Goal: Task Accomplishment & Management: Manage account settings

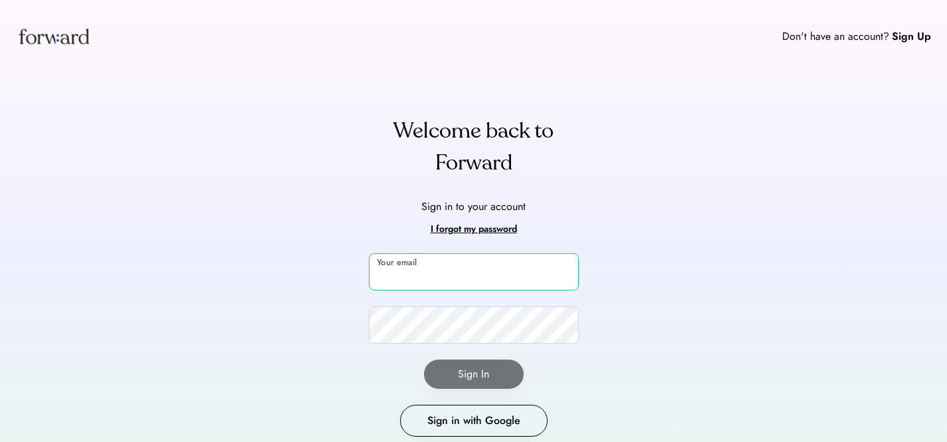
click at [409, 263] on input "email" at bounding box center [474, 271] width 210 height 37
type input "**********"
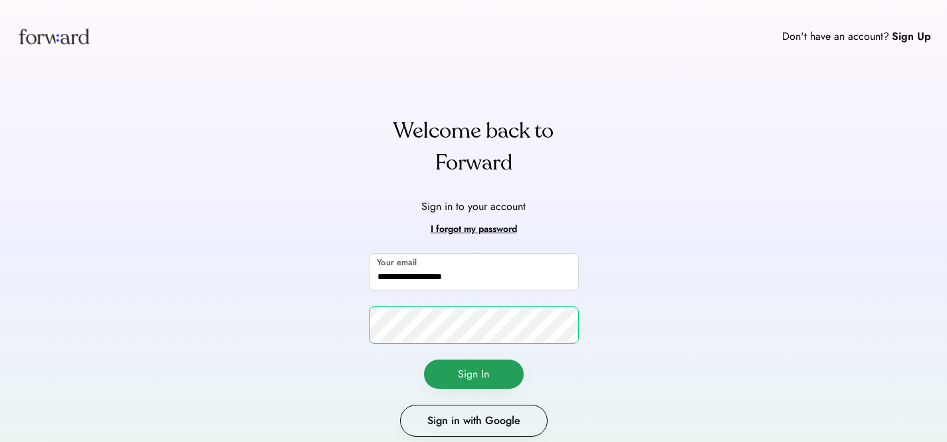
click at [474, 363] on button "Sign In" at bounding box center [474, 374] width 100 height 29
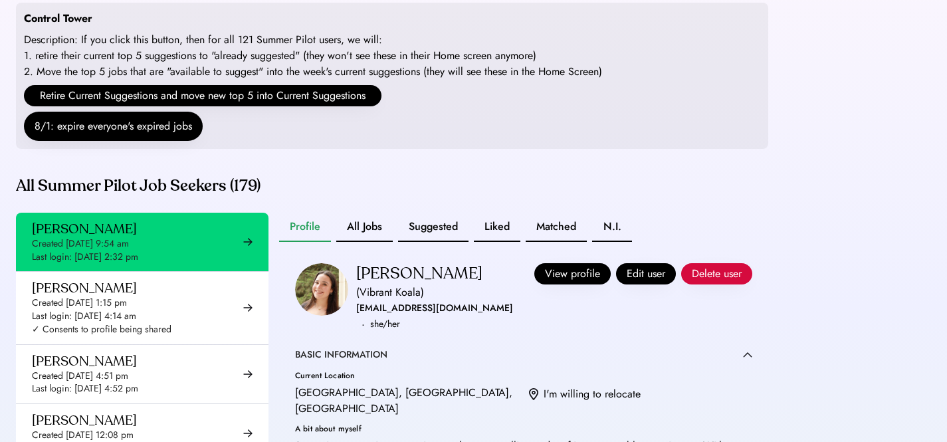
scroll to position [268, 0]
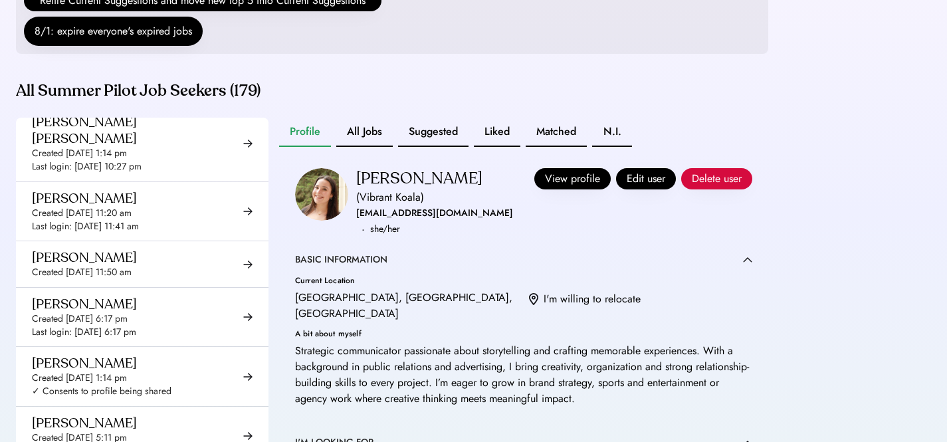
scroll to position [8024, 0]
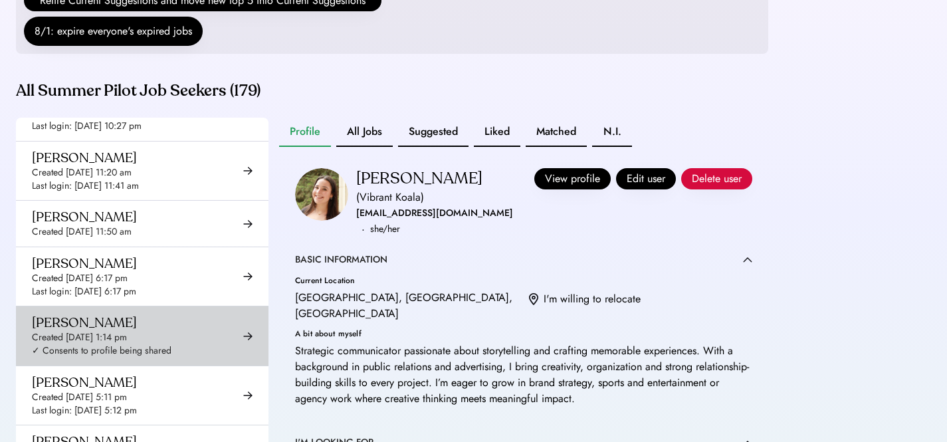
click at [106, 314] on div "Ryan Bada Created May 9, 2025 1:14 pm ✓ Consents to profile being shared" at bounding box center [102, 335] width 140 height 43
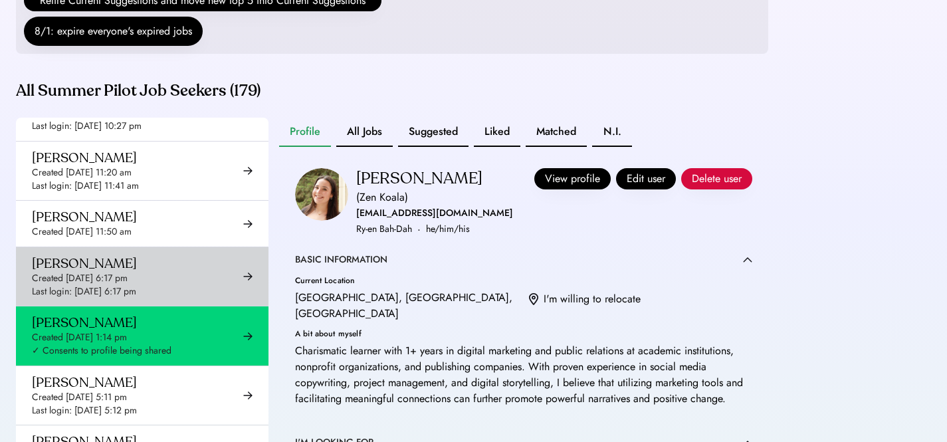
click at [103, 272] on div "Created Aug 26, 2025 6:17 pm" at bounding box center [80, 278] width 96 height 13
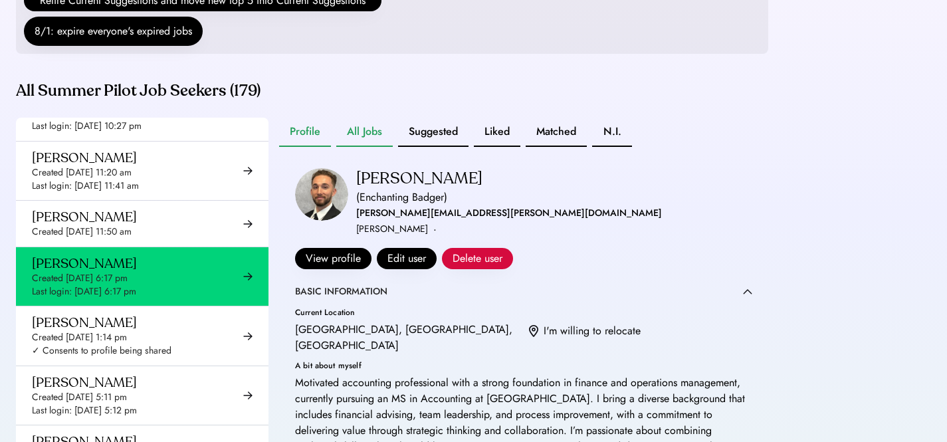
click at [367, 147] on button "All Jobs" at bounding box center [364, 132] width 56 height 29
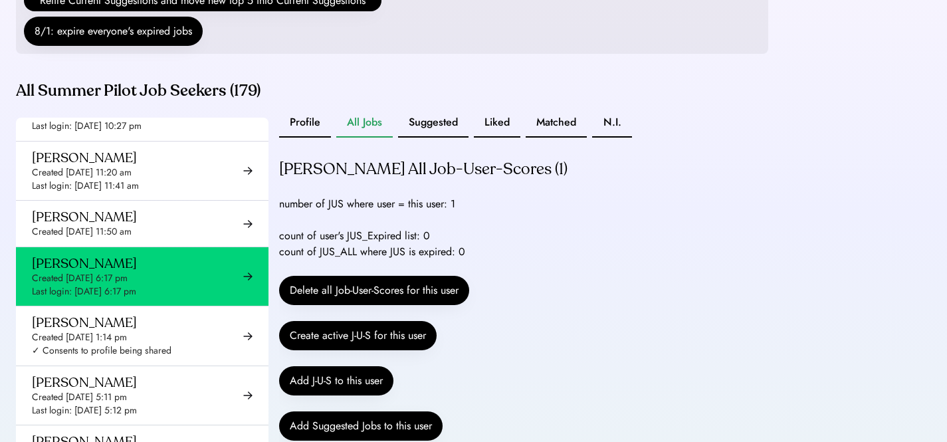
scroll to position [115, 0]
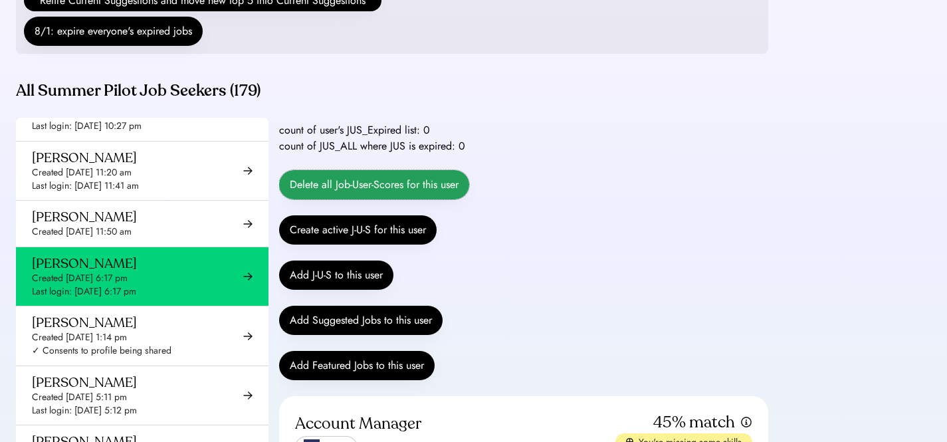
click at [389, 195] on button "Delete all Job-User-Scores for this user" at bounding box center [374, 184] width 190 height 29
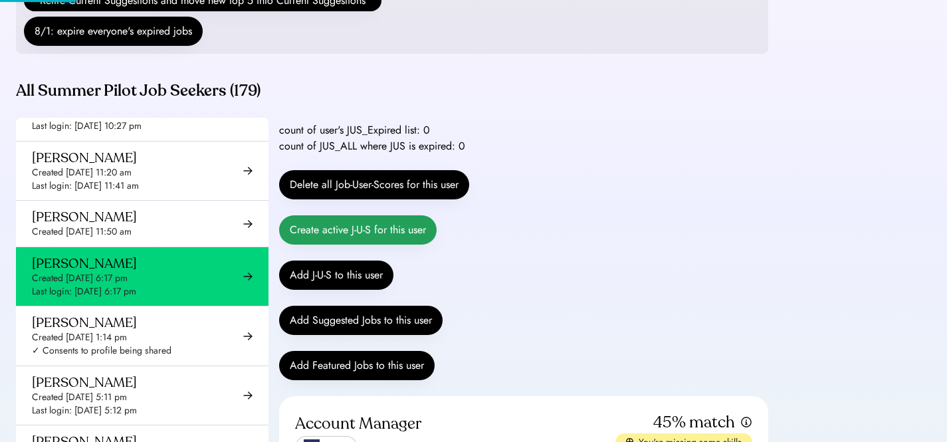
click at [357, 245] on button "Create active J-U-S for this user" at bounding box center [358, 229] width 158 height 29
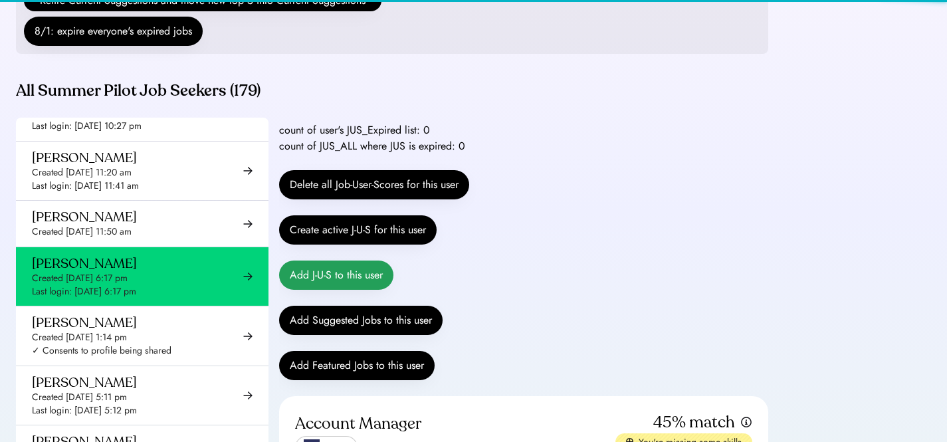
click at [346, 290] on button "Add J-U-S to this user" at bounding box center [336, 275] width 114 height 29
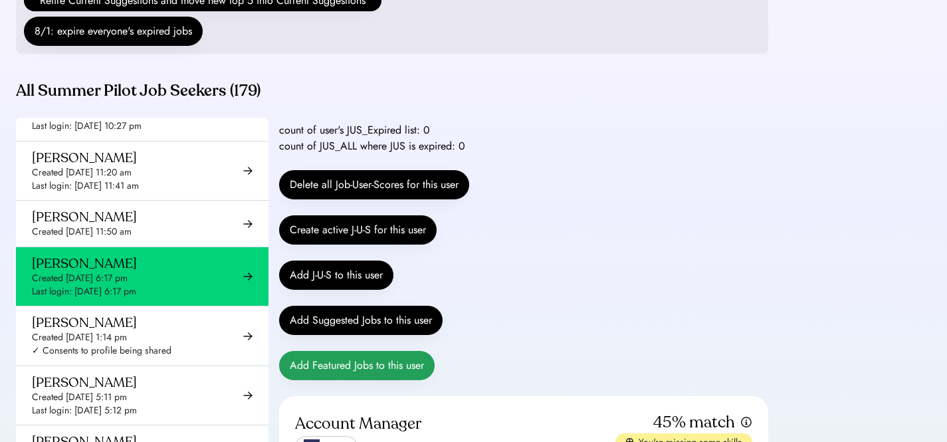
click at [352, 380] on button "Add Featured Jobs to this user" at bounding box center [357, 365] width 156 height 29
